Goal: Information Seeking & Learning: Find specific fact

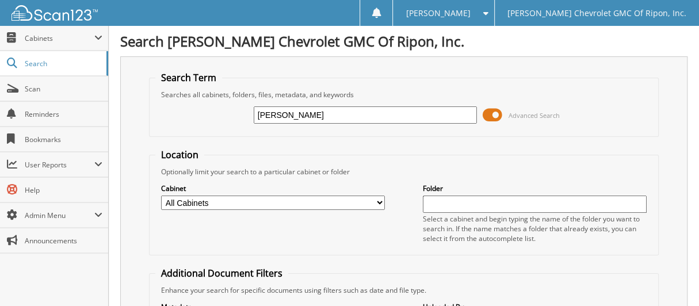
type input "[PERSON_NAME]"
click at [491, 114] on span at bounding box center [493, 114] width 20 height 17
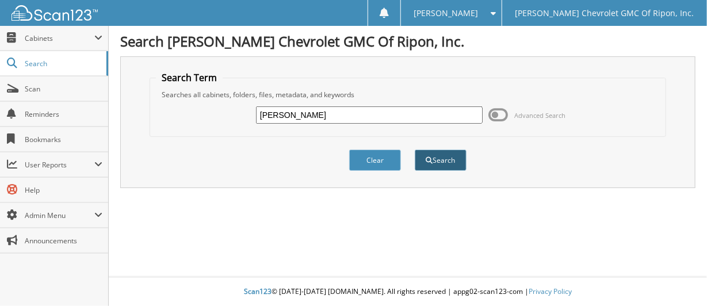
click at [444, 165] on button "Search" at bounding box center [441, 160] width 52 height 21
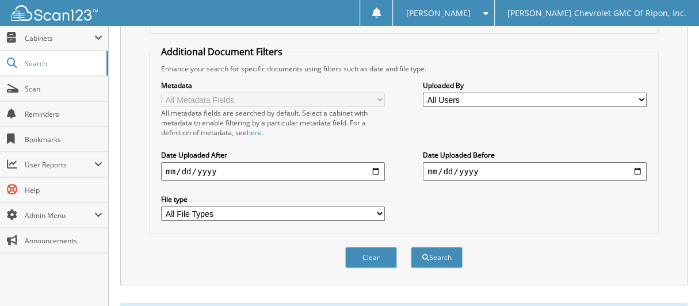
scroll to position [207, 0]
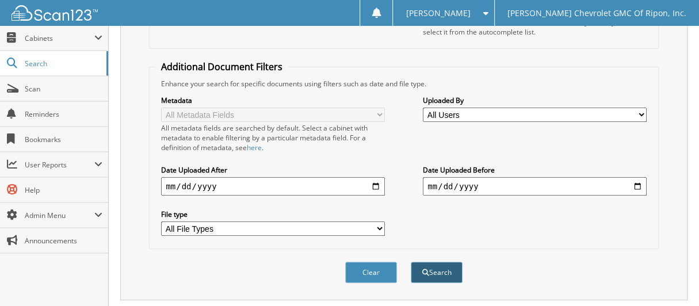
click at [444, 262] on button "Search" at bounding box center [437, 272] width 52 height 21
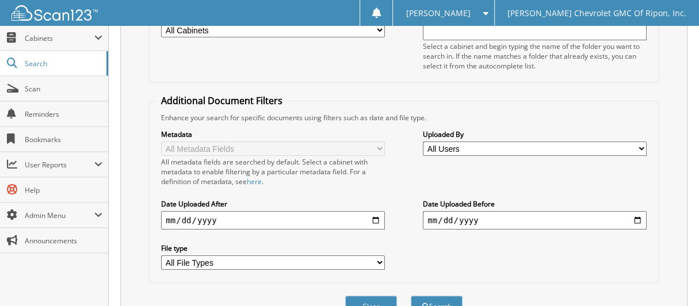
scroll to position [264, 0]
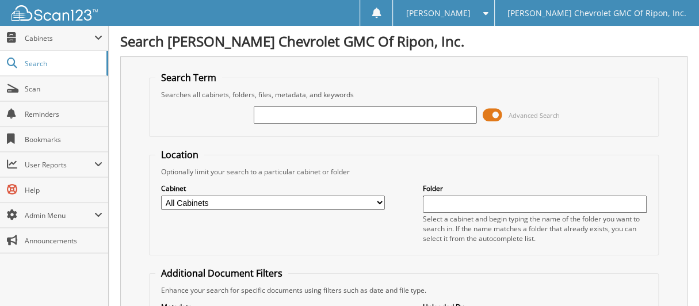
click at [286, 113] on input "text" at bounding box center [366, 114] width 224 height 17
type input "RG2001"
click at [494, 115] on span at bounding box center [493, 114] width 20 height 17
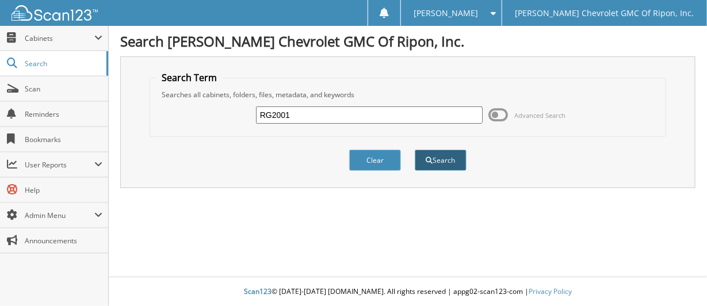
click at [433, 161] on button "Search" at bounding box center [441, 160] width 52 height 21
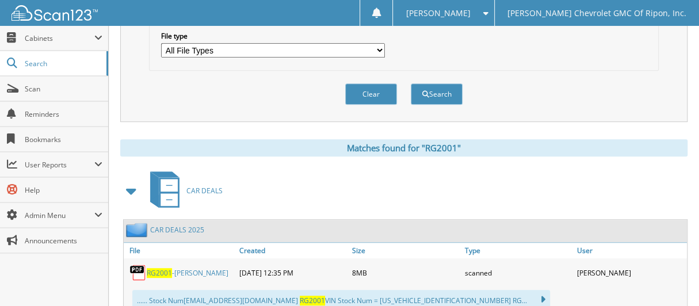
scroll to position [403, 0]
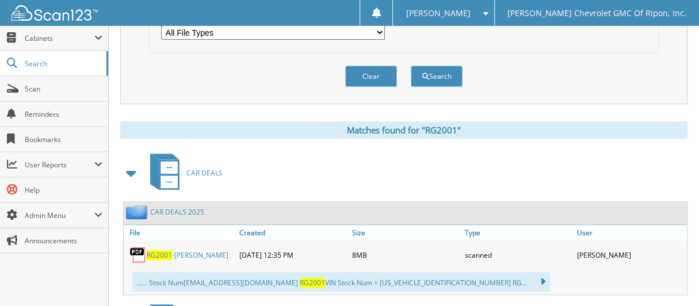
click at [158, 250] on span "RG2001" at bounding box center [159, 255] width 25 height 10
click at [87, 91] on span "Scan" at bounding box center [64, 89] width 78 height 10
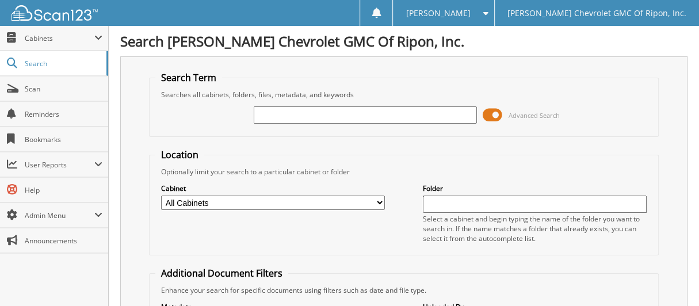
click at [331, 111] on input "text" at bounding box center [366, 114] width 224 height 17
type input "RODGERS"
click at [497, 112] on span at bounding box center [493, 114] width 20 height 17
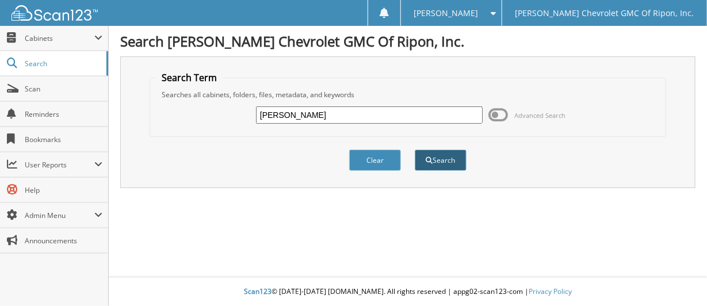
click at [459, 153] on button "Search" at bounding box center [441, 160] width 52 height 21
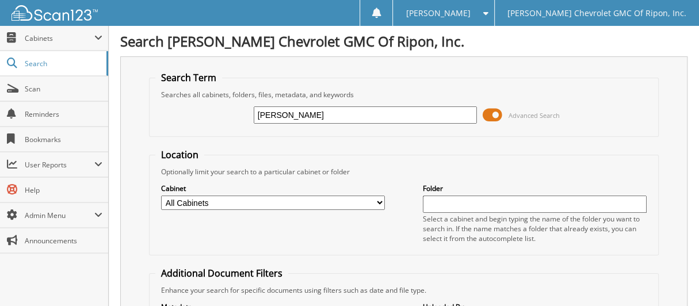
drag, startPoint x: 300, startPoint y: 117, endPoint x: 196, endPoint y: 129, distance: 104.3
click at [196, 129] on div "RODGERS Advanced Search" at bounding box center [403, 115] width 497 height 31
type input "[PERSON_NAME]"
click at [492, 112] on span at bounding box center [493, 114] width 20 height 17
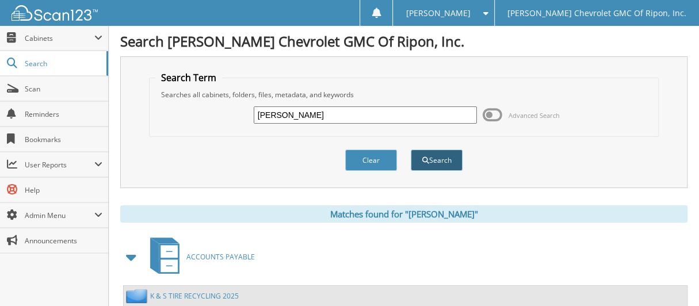
click at [455, 161] on button "Search" at bounding box center [437, 160] width 52 height 21
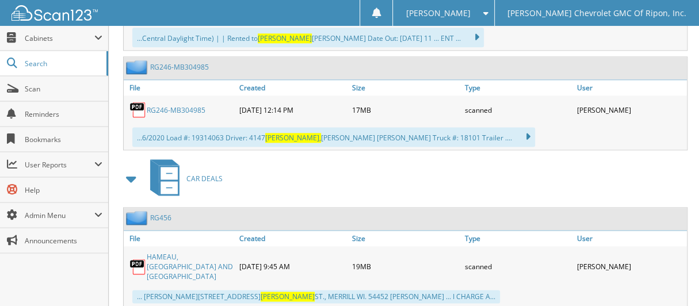
scroll to position [822, 0]
